Goal: Check status: Check status

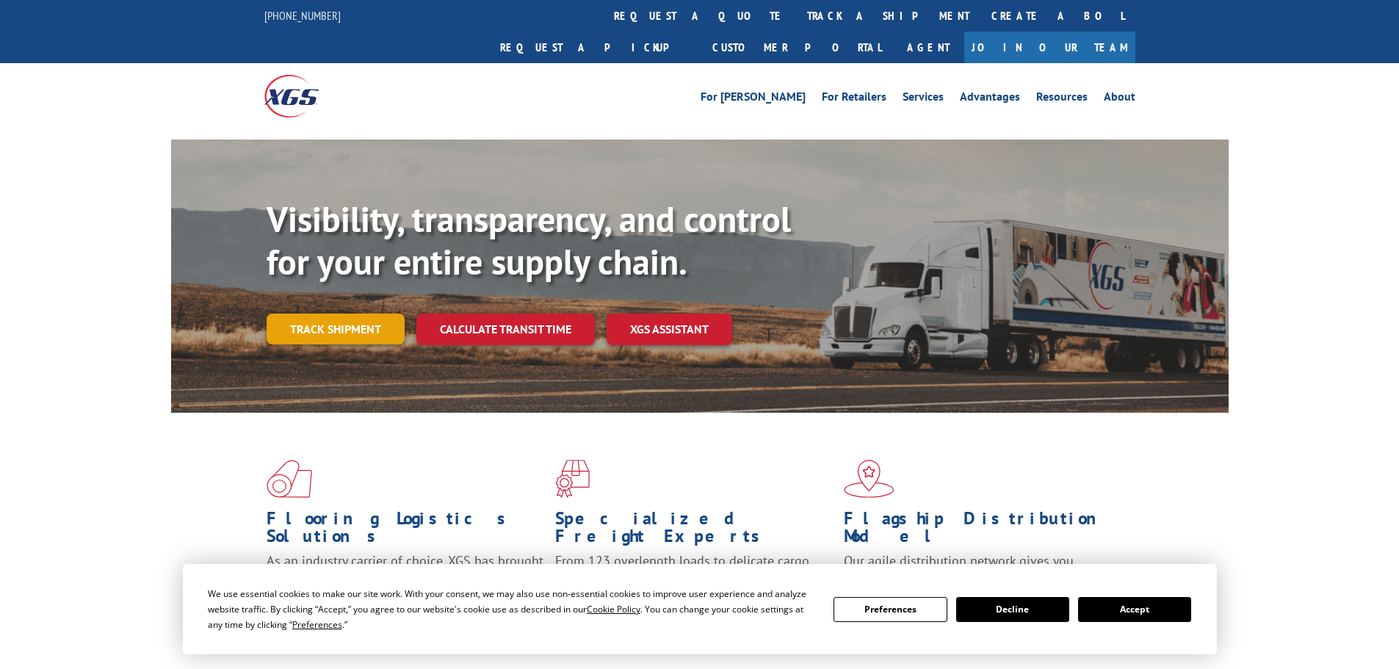
click at [333, 314] on link "Track shipment" at bounding box center [336, 329] width 138 height 31
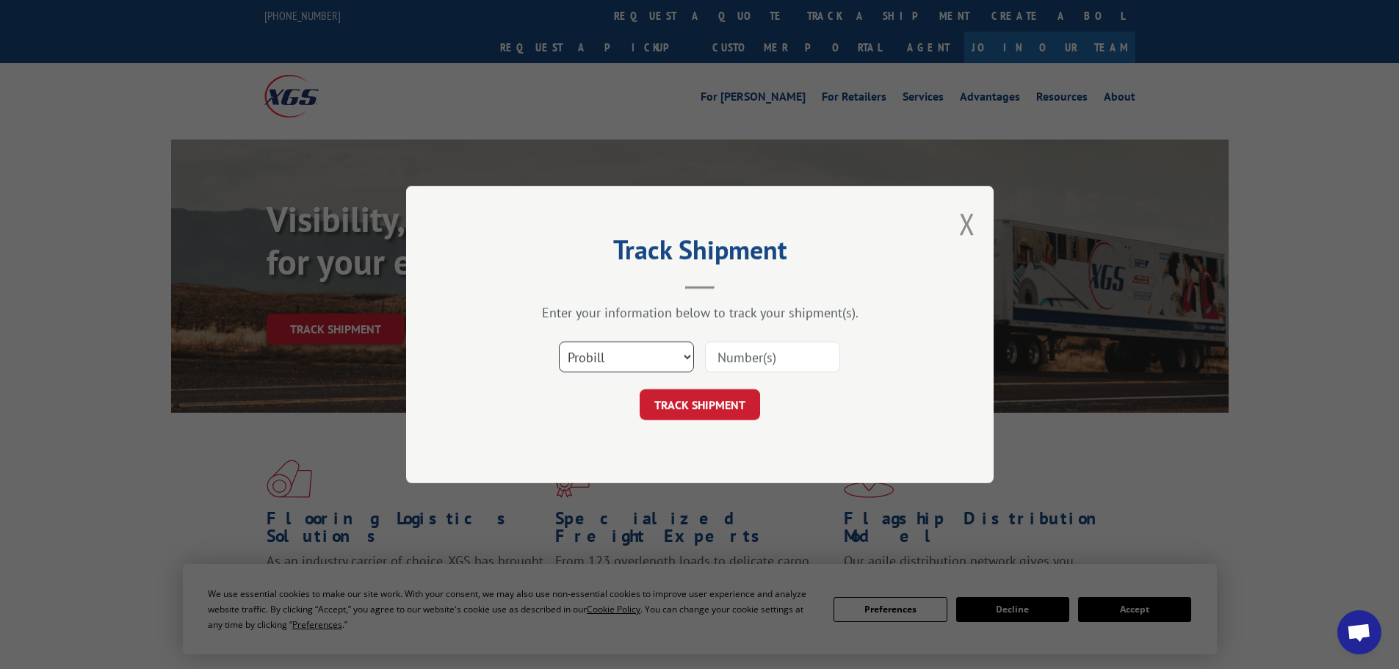
click at [690, 356] on select "Select category... Probill BOL PO" at bounding box center [626, 357] width 135 height 31
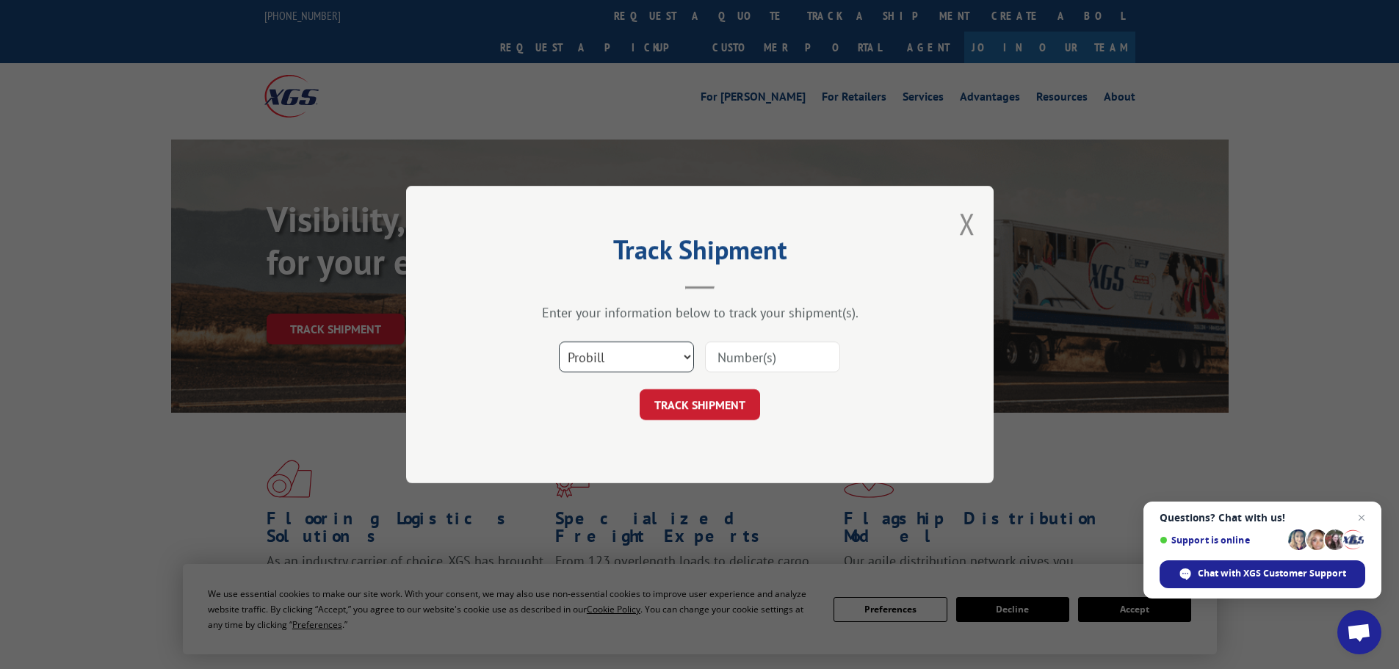
select select "po"
click at [559, 342] on select "Select category... Probill BOL PO" at bounding box center [626, 357] width 135 height 31
click at [732, 358] on input at bounding box center [772, 357] width 135 height 31
type input "03519828"
click at [728, 395] on button "TRACK SHIPMENT" at bounding box center [700, 404] width 120 height 31
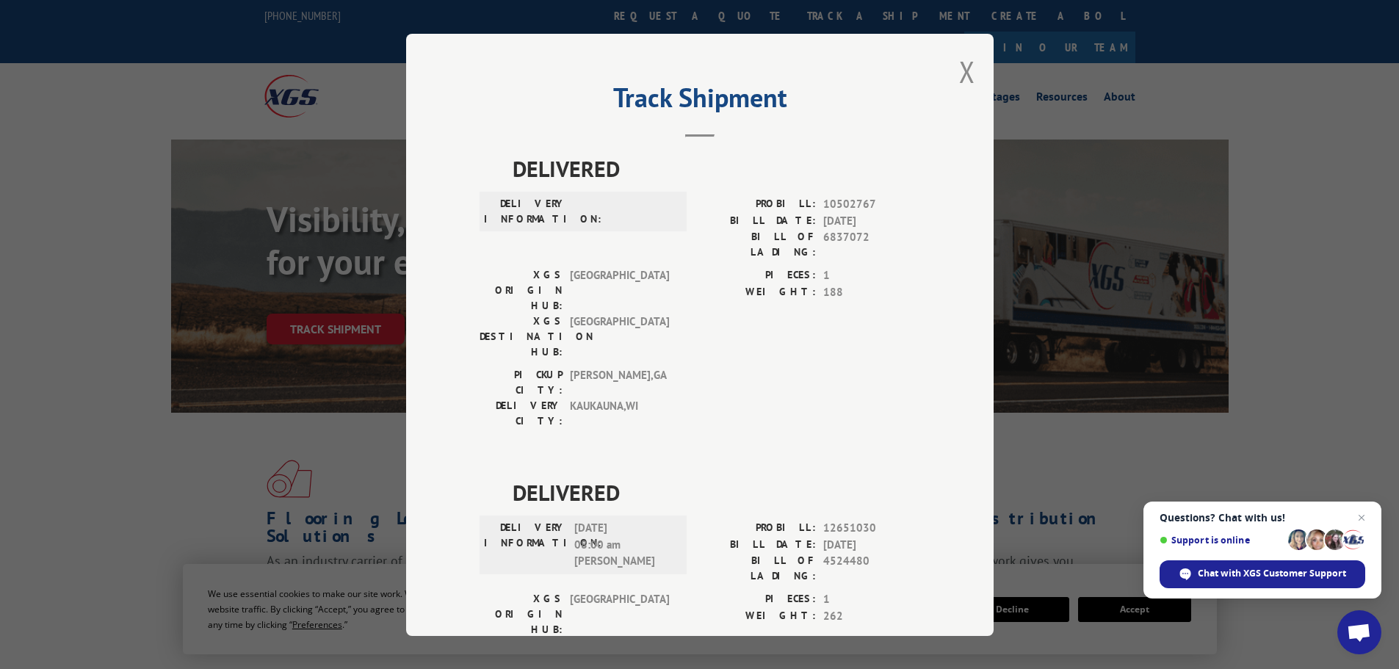
scroll to position [294, 0]
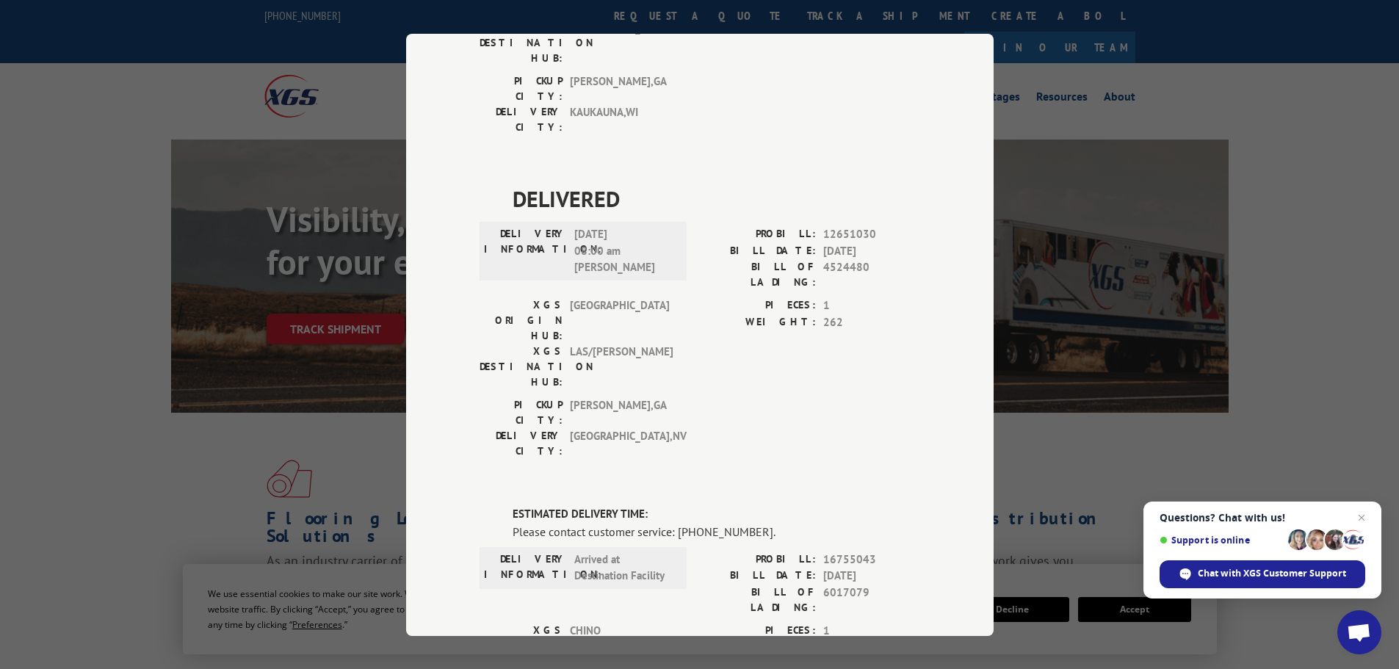
click at [219, 283] on div "Track Shipment DELIVERED DELIVERY INFORMATION: PROBILL: 10502767 BILL DATE: [DA…" at bounding box center [699, 334] width 1399 height 669
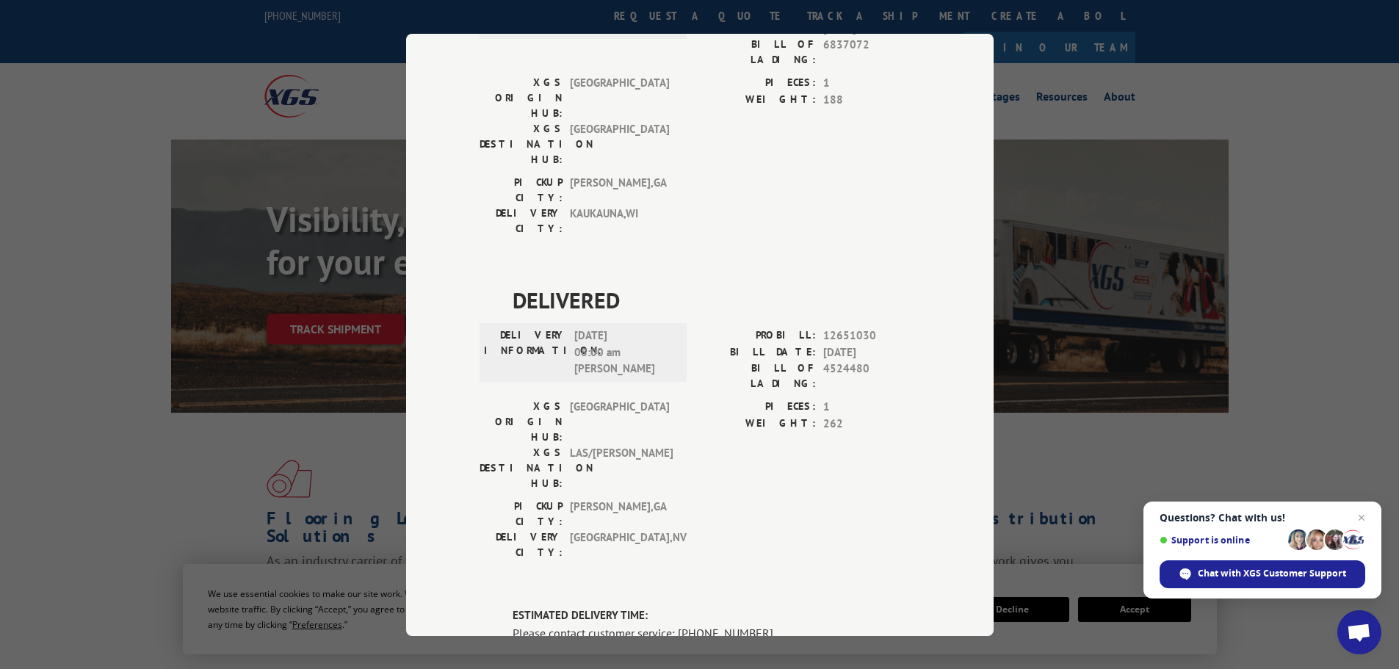
scroll to position [0, 0]
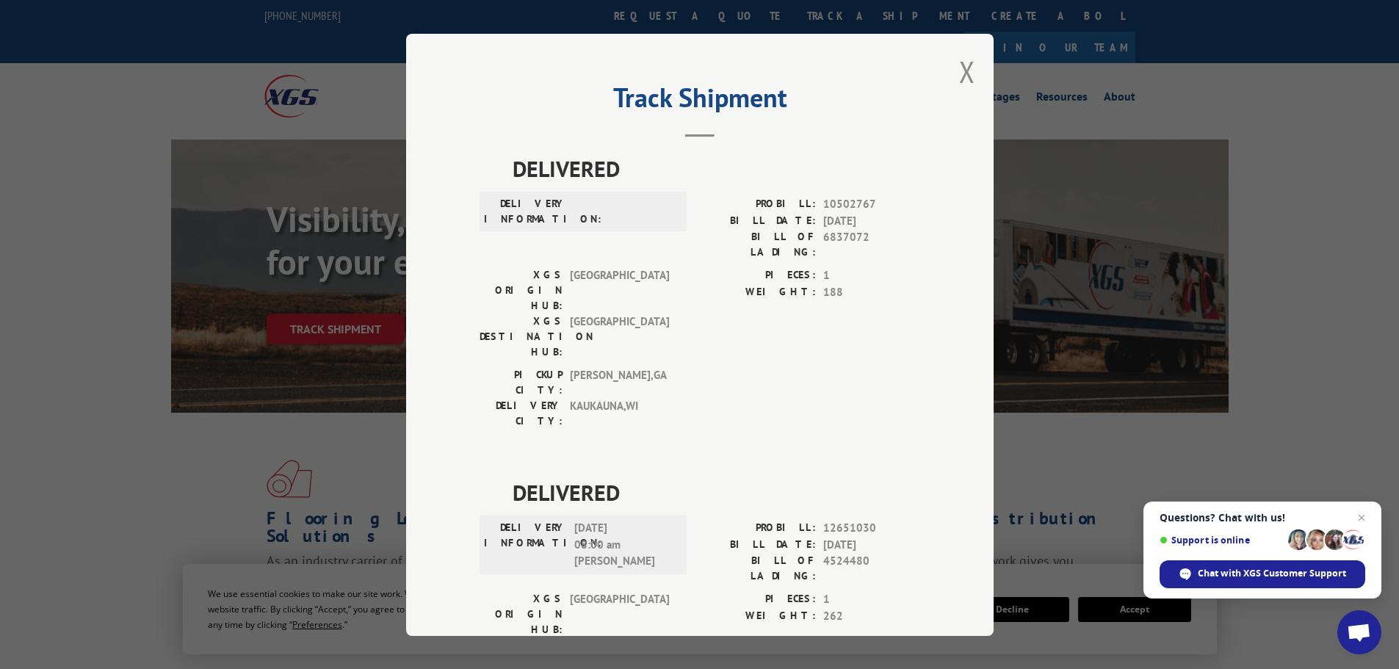
click at [950, 76] on div "Track Shipment DELIVERED DELIVERY INFORMATION: PROBILL: 10502767 BILL DATE: [DA…" at bounding box center [700, 335] width 588 height 602
click at [964, 72] on button "Close modal" at bounding box center [967, 71] width 16 height 39
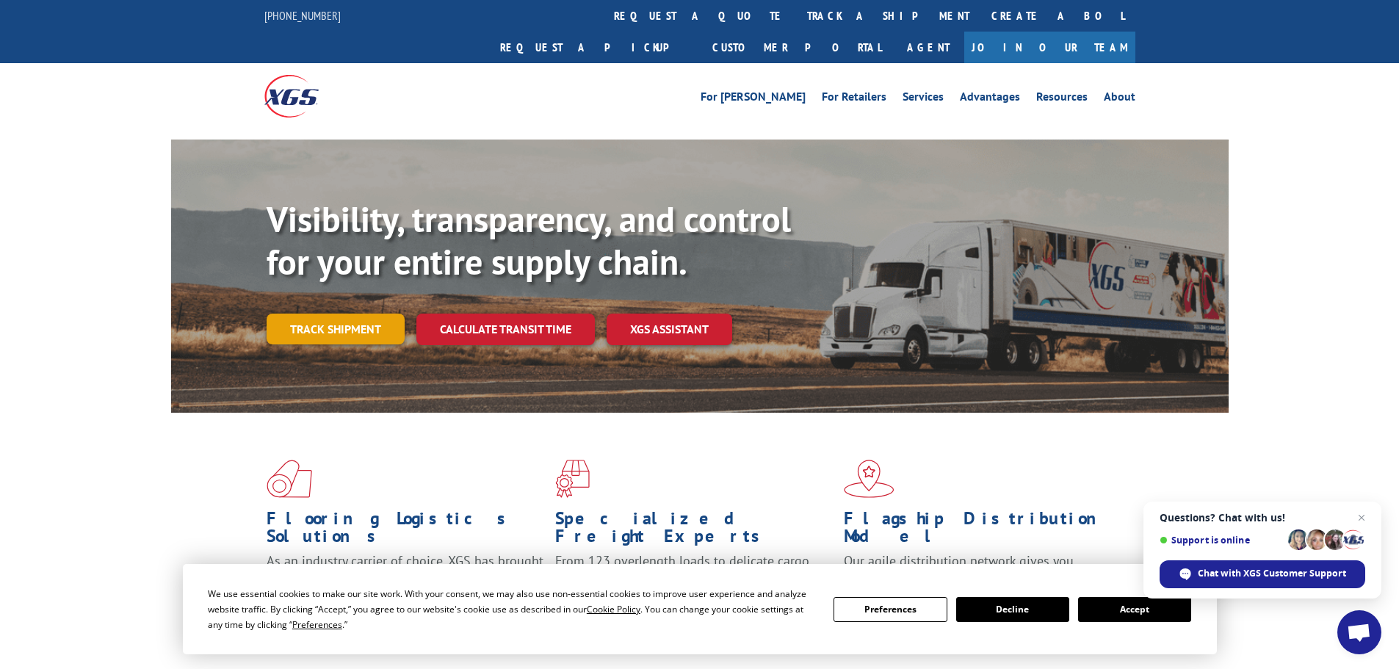
click at [343, 314] on link "Track shipment" at bounding box center [336, 329] width 138 height 31
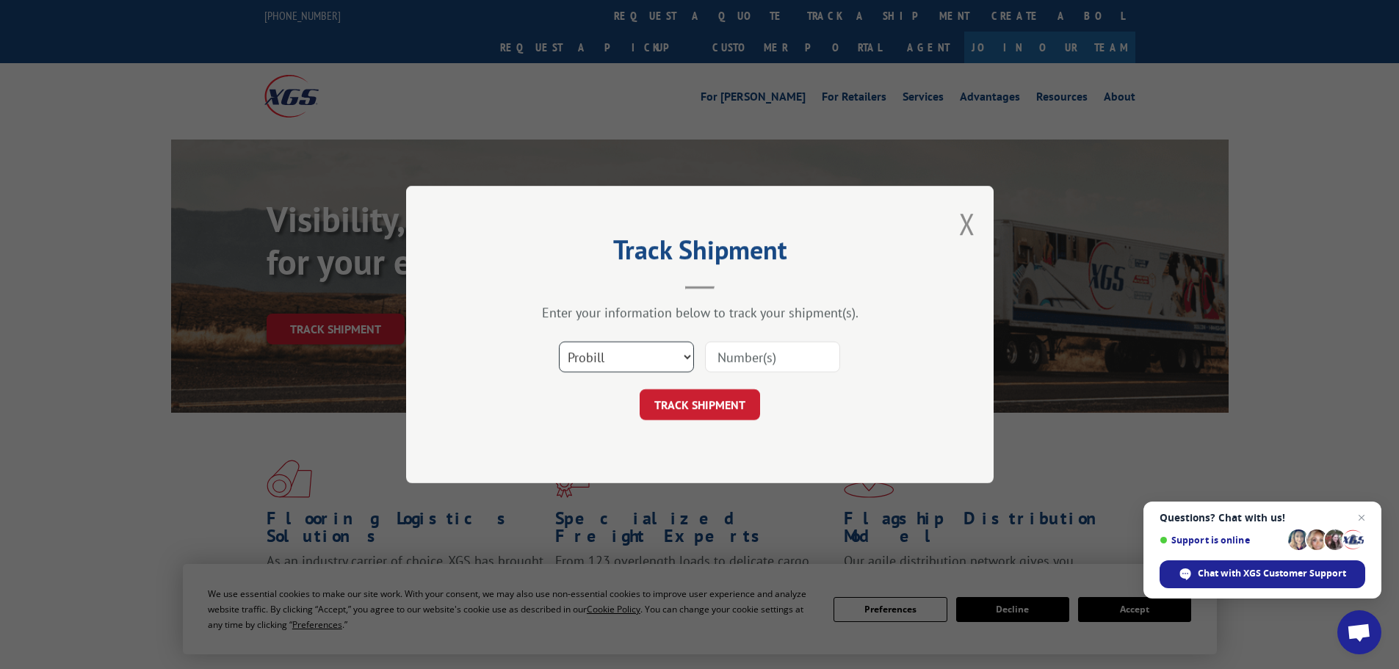
click at [686, 356] on select "Select category... Probill BOL PO" at bounding box center [626, 357] width 135 height 31
select select "po"
click at [559, 342] on select "Select category... Probill BOL PO" at bounding box center [626, 357] width 135 height 31
click at [794, 349] on input at bounding box center [772, 357] width 135 height 31
type input "03519763"
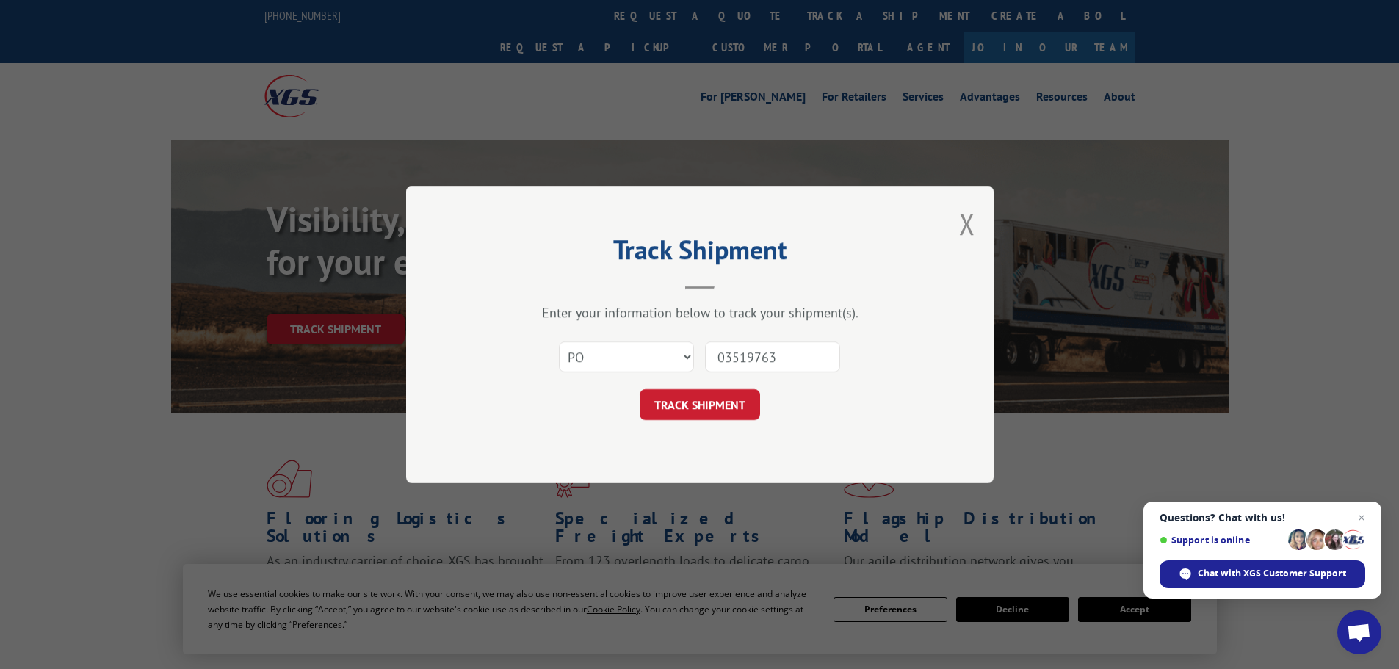
click button "TRACK SHIPMENT" at bounding box center [700, 404] width 120 height 31
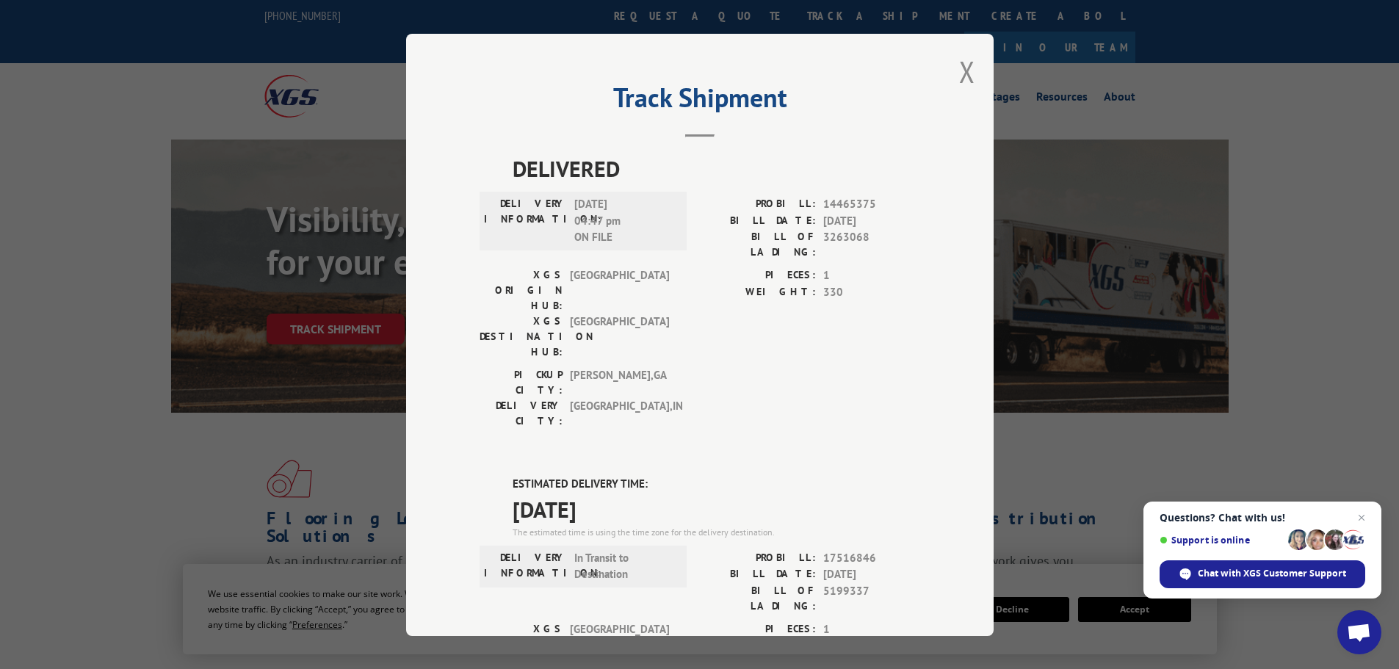
click at [964, 76] on button "Close modal" at bounding box center [967, 71] width 16 height 39
